Goal: Task Accomplishment & Management: Manage account settings

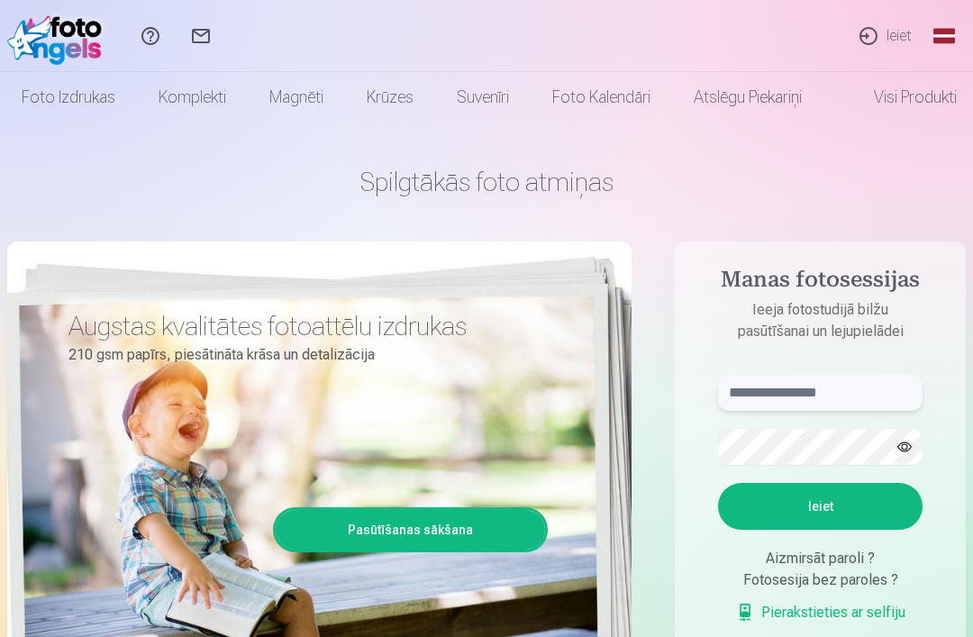
click at [820, 394] on input "text" at bounding box center [820, 393] width 205 height 36
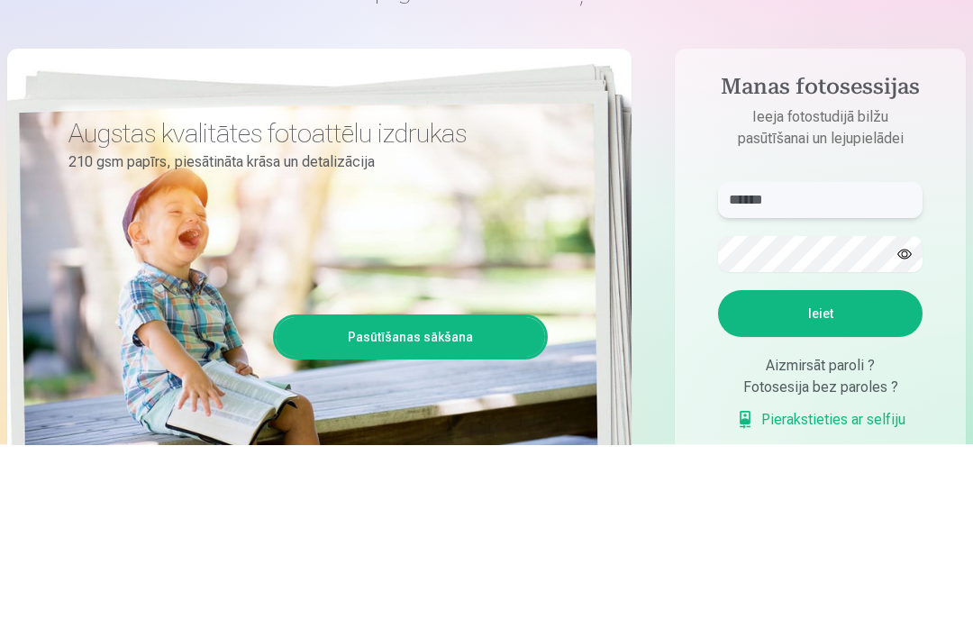
type input "******"
click at [830, 483] on button "Ieiet" at bounding box center [820, 506] width 205 height 47
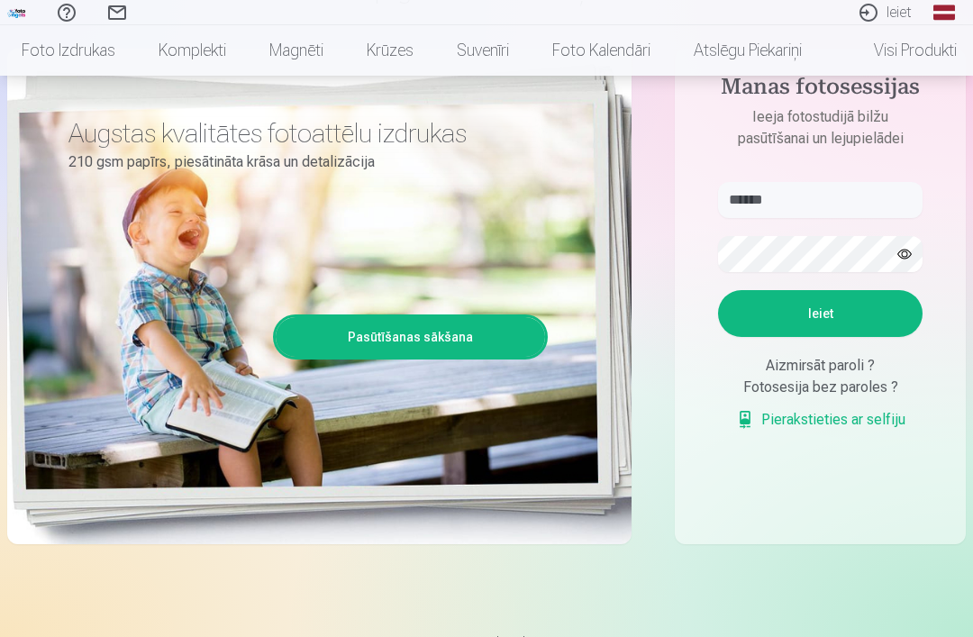
click at [865, 337] on button "Ieiet" at bounding box center [820, 313] width 205 height 47
click at [909, 260] on button "button" at bounding box center [905, 254] width 34 height 34
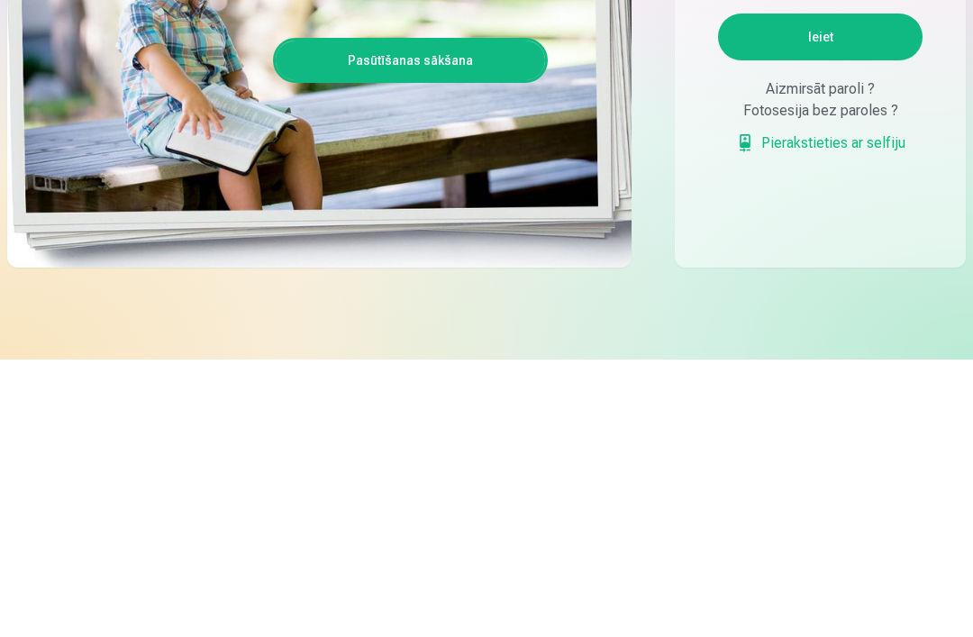
click at [870, 410] on link "Pierakstieties ar selfiju" at bounding box center [820, 421] width 169 height 22
